Goal: Task Accomplishment & Management: Manage account settings

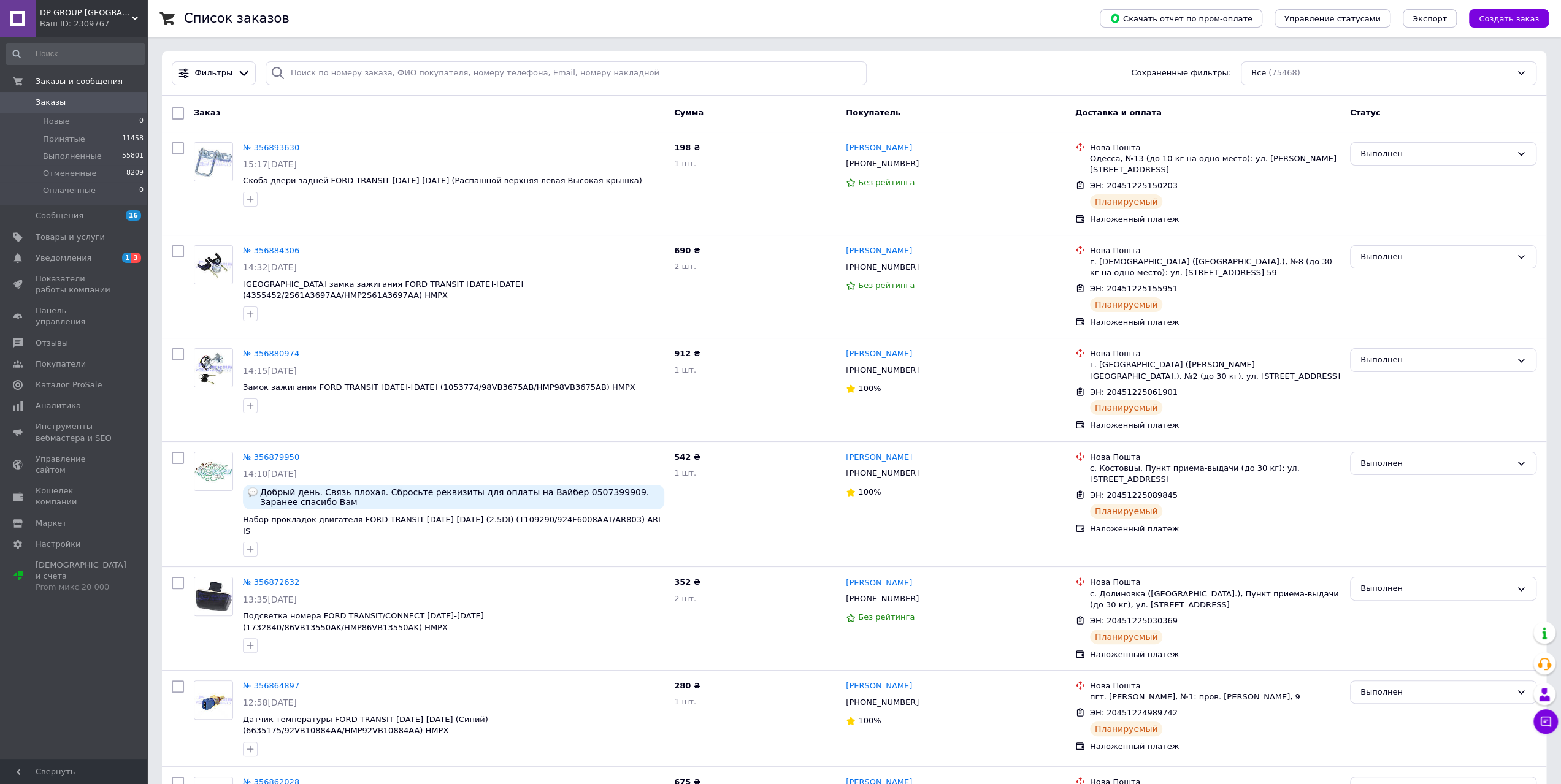
click at [55, 100] on span "Заказы" at bounding box center [51, 102] width 30 height 11
click at [82, 250] on link "Уведомления 1 3" at bounding box center [75, 258] width 151 height 21
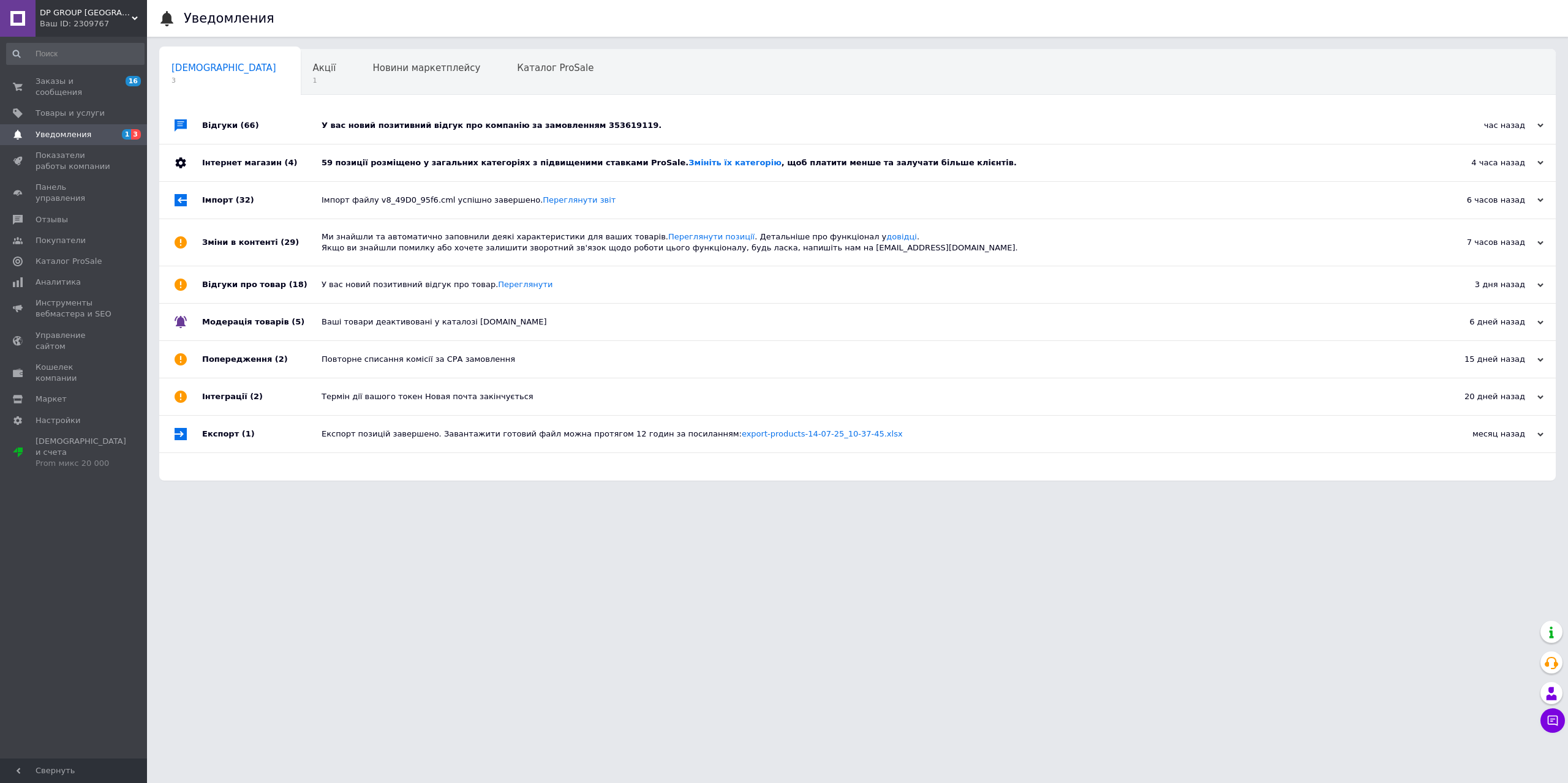
click at [434, 130] on div "У вас новий позитивний відгук про компанію за замовленням 353619119." at bounding box center [871, 125] width 1099 height 11
